Goal: Book appointment/travel/reservation

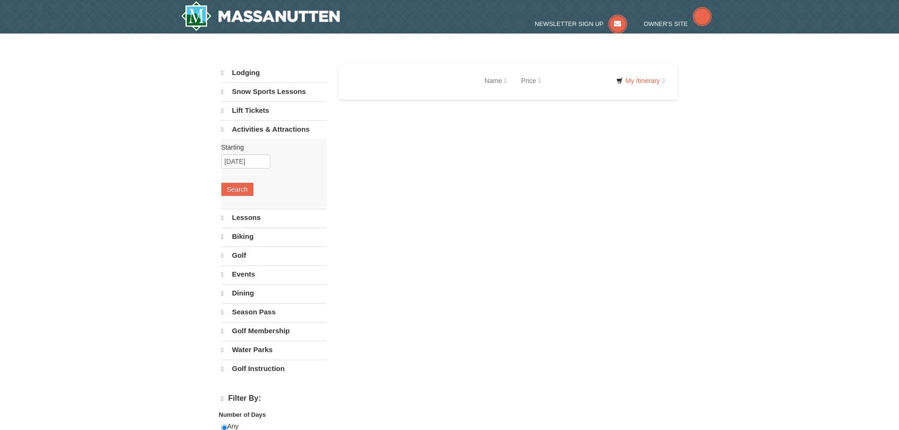
select select "10"
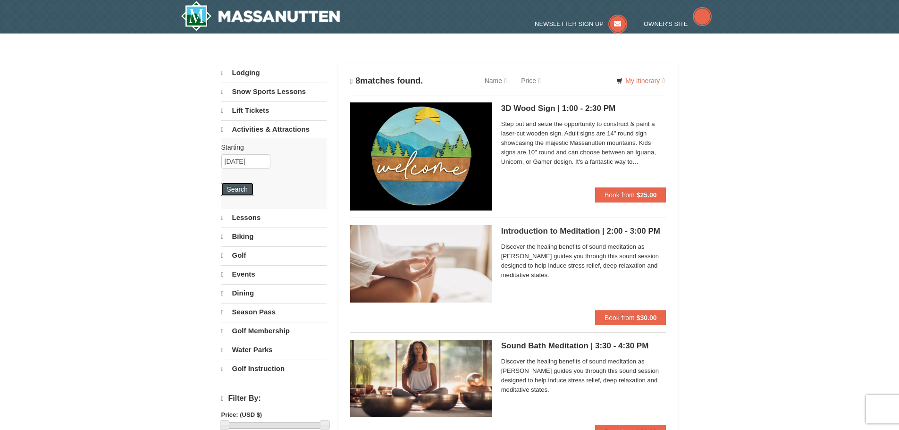
click at [240, 187] on button "Search" at bounding box center [237, 189] width 32 height 13
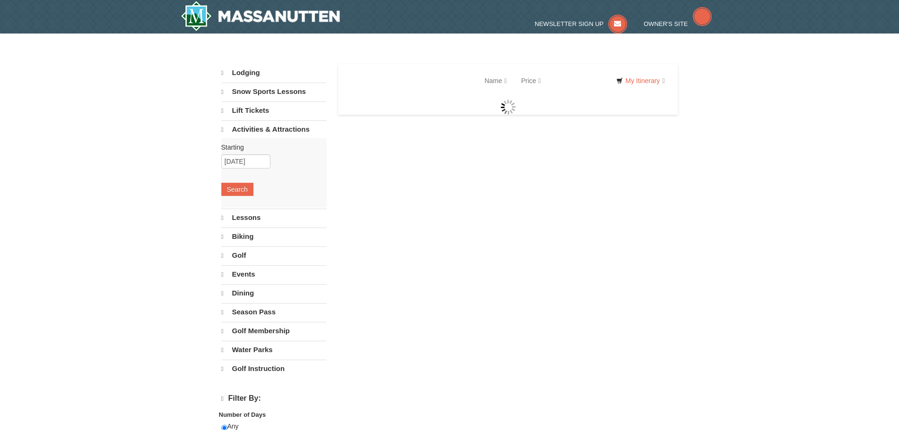
select select "10"
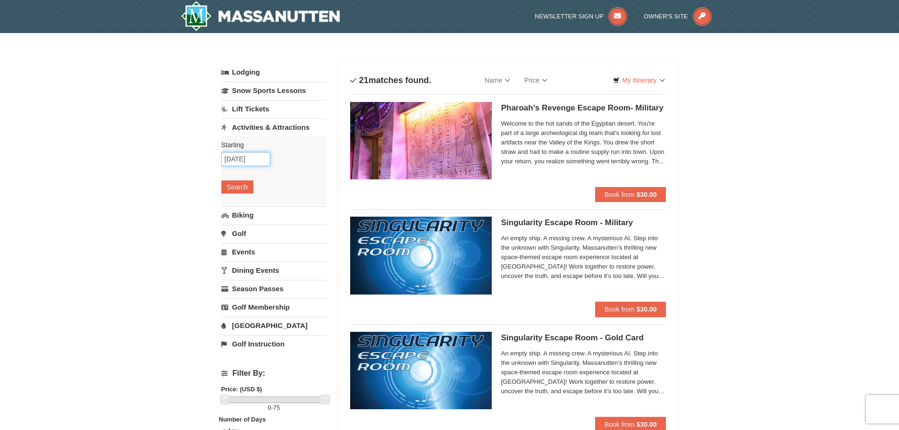
click at [254, 159] on input "10/06/2025" at bounding box center [245, 159] width 49 height 14
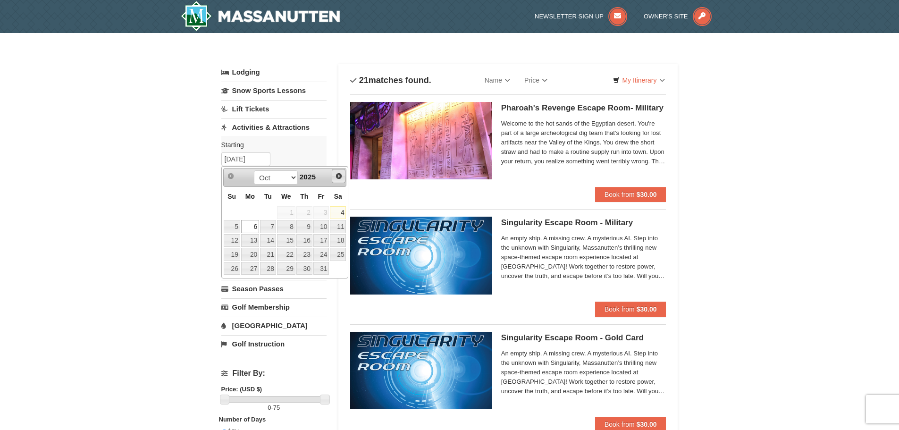
click at [338, 176] on span "Next" at bounding box center [339, 176] width 8 height 8
click at [250, 255] on link "22" at bounding box center [250, 254] width 18 height 13
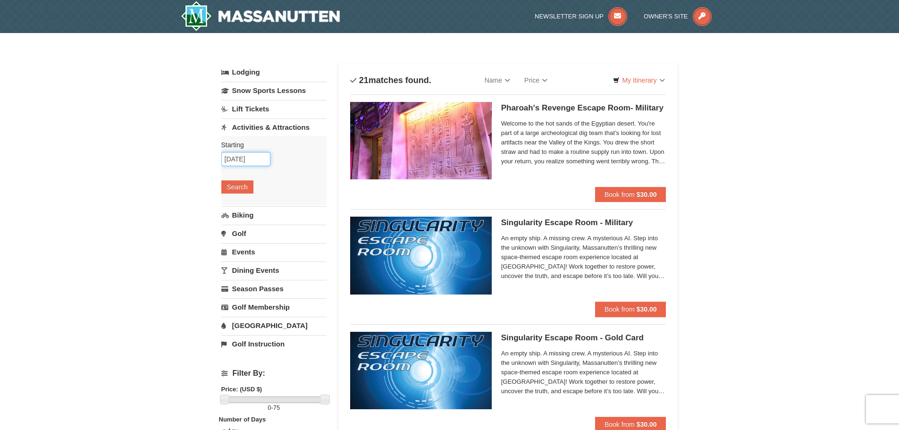
click at [266, 160] on input "12/22/2025" at bounding box center [245, 159] width 49 height 14
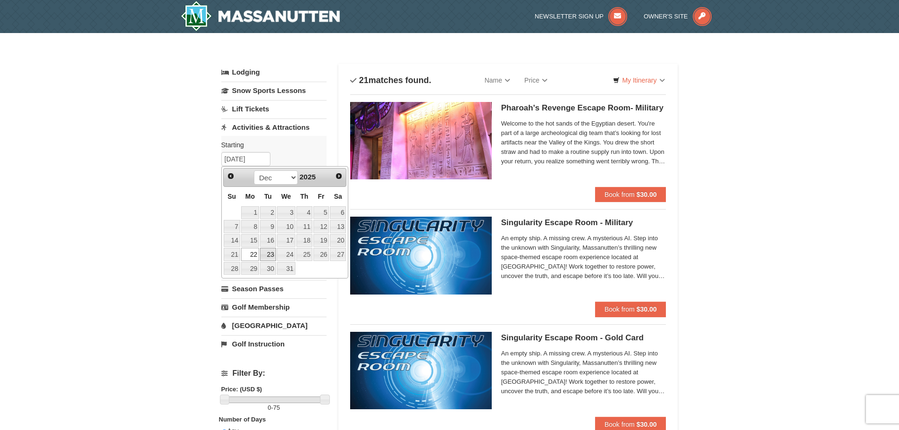
click at [269, 253] on link "23" at bounding box center [268, 254] width 16 height 13
type input "12/23/2025"
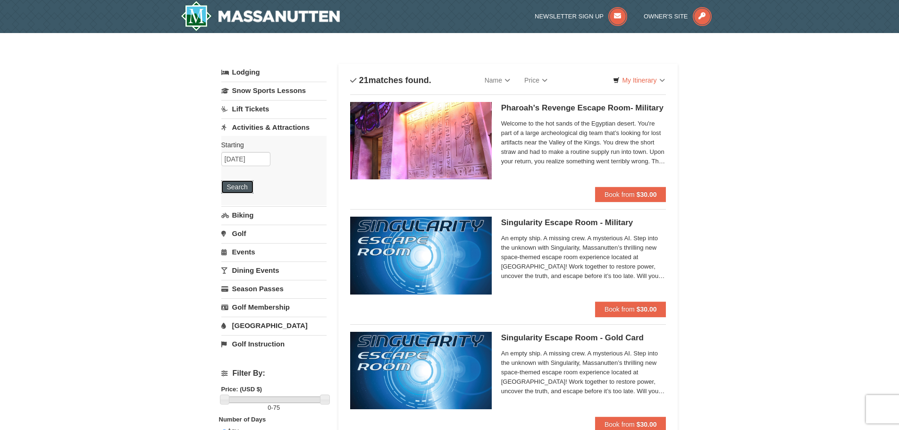
click at [237, 186] on button "Search" at bounding box center [237, 186] width 32 height 13
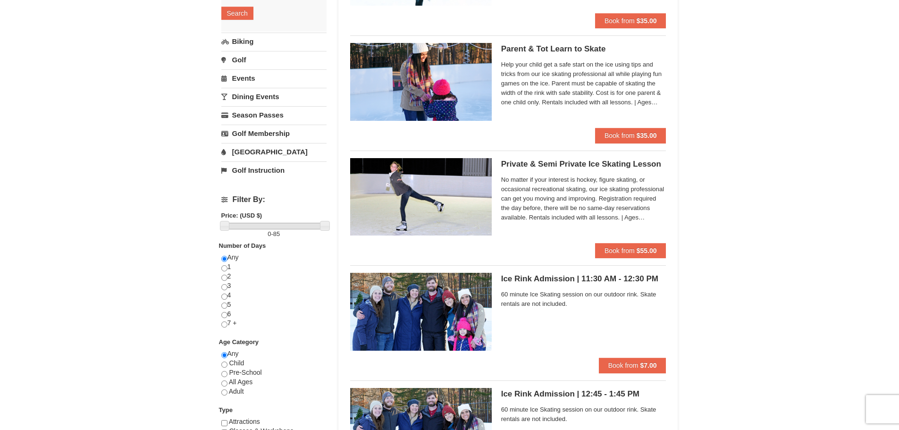
scroll to position [47, 0]
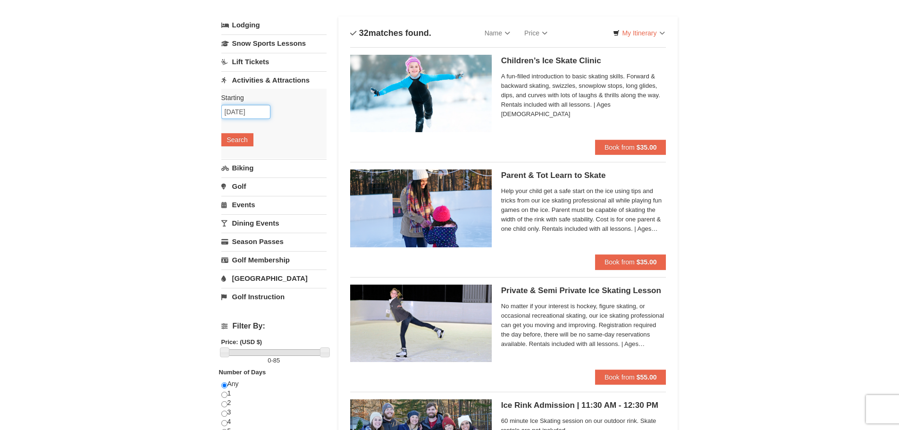
click at [253, 112] on input "12/23/2025" at bounding box center [245, 112] width 49 height 14
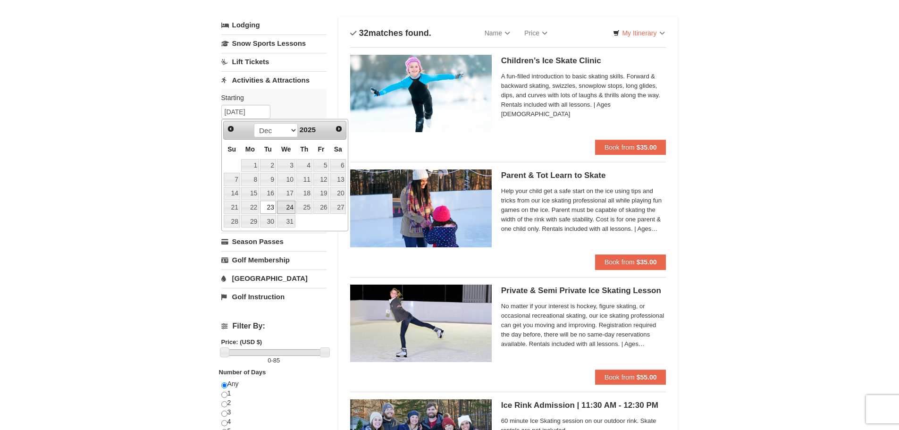
click at [291, 206] on link "24" at bounding box center [286, 207] width 18 height 13
type input "[DATE]"
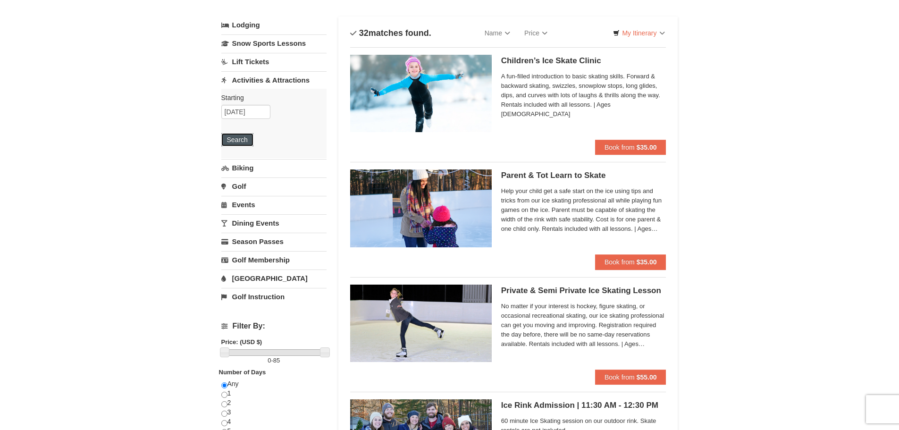
click at [242, 139] on button "Search" at bounding box center [237, 139] width 32 height 13
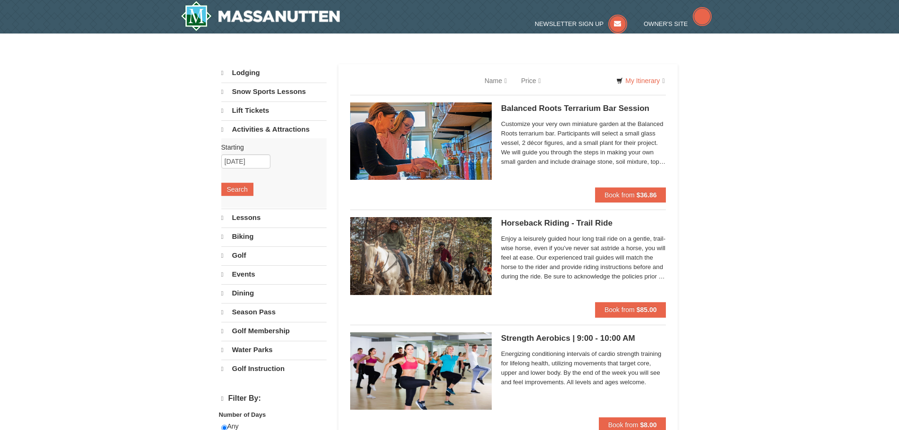
select select "10"
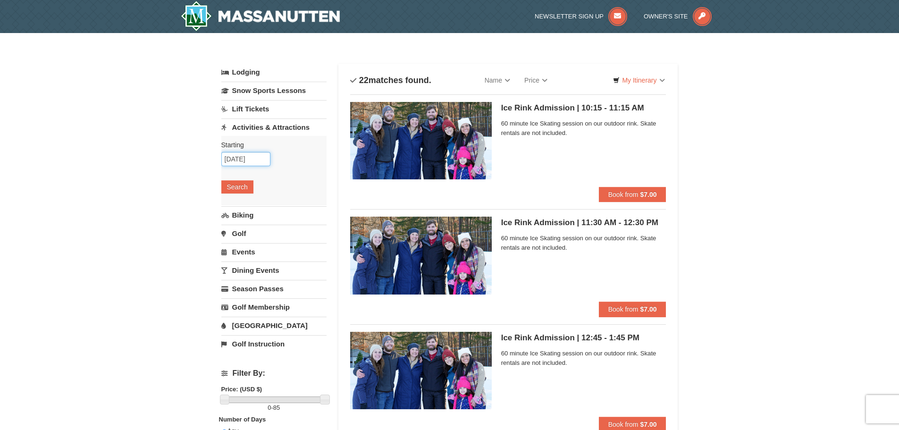
click at [247, 159] on input "[DATE]" at bounding box center [245, 159] width 49 height 14
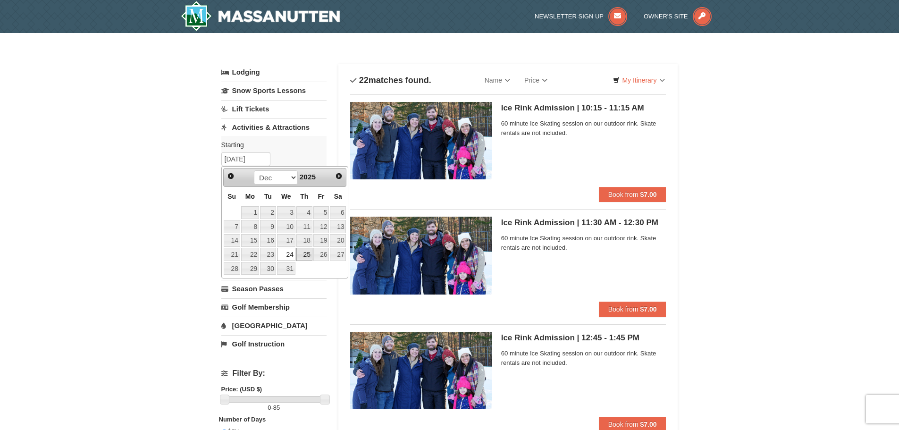
click at [308, 255] on link "25" at bounding box center [304, 254] width 16 height 13
type input "[DATE]"
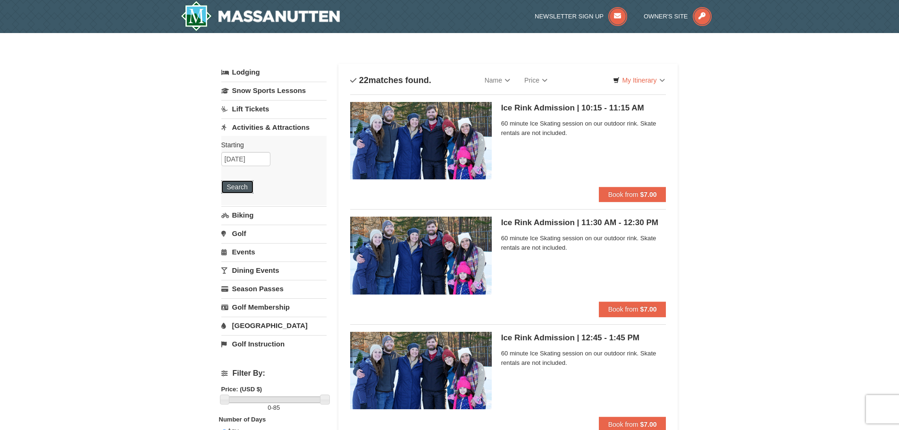
click at [246, 190] on button "Search" at bounding box center [237, 186] width 32 height 13
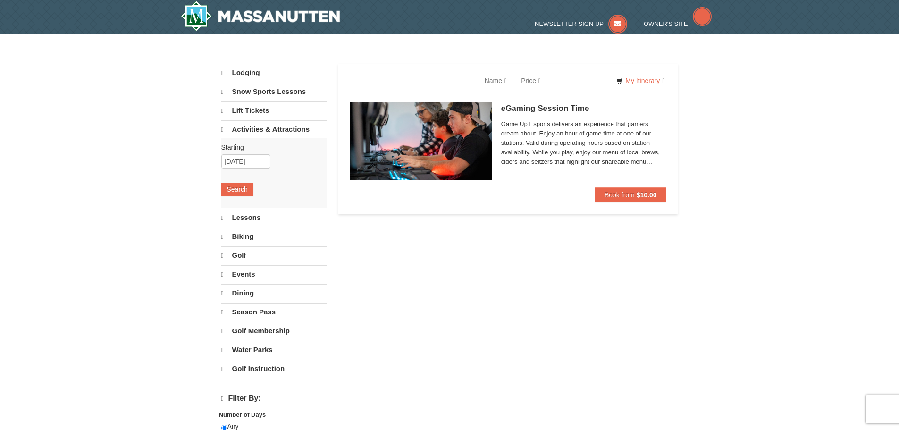
select select "10"
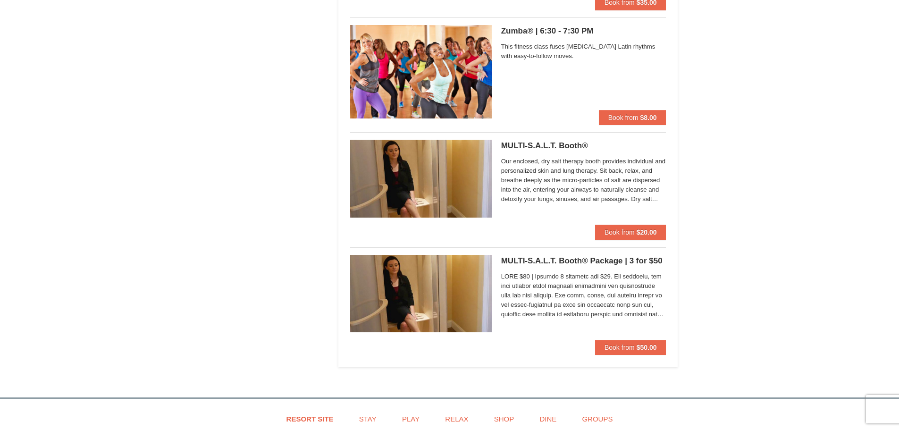
scroll to position [1511, 0]
